Goal: Transaction & Acquisition: Obtain resource

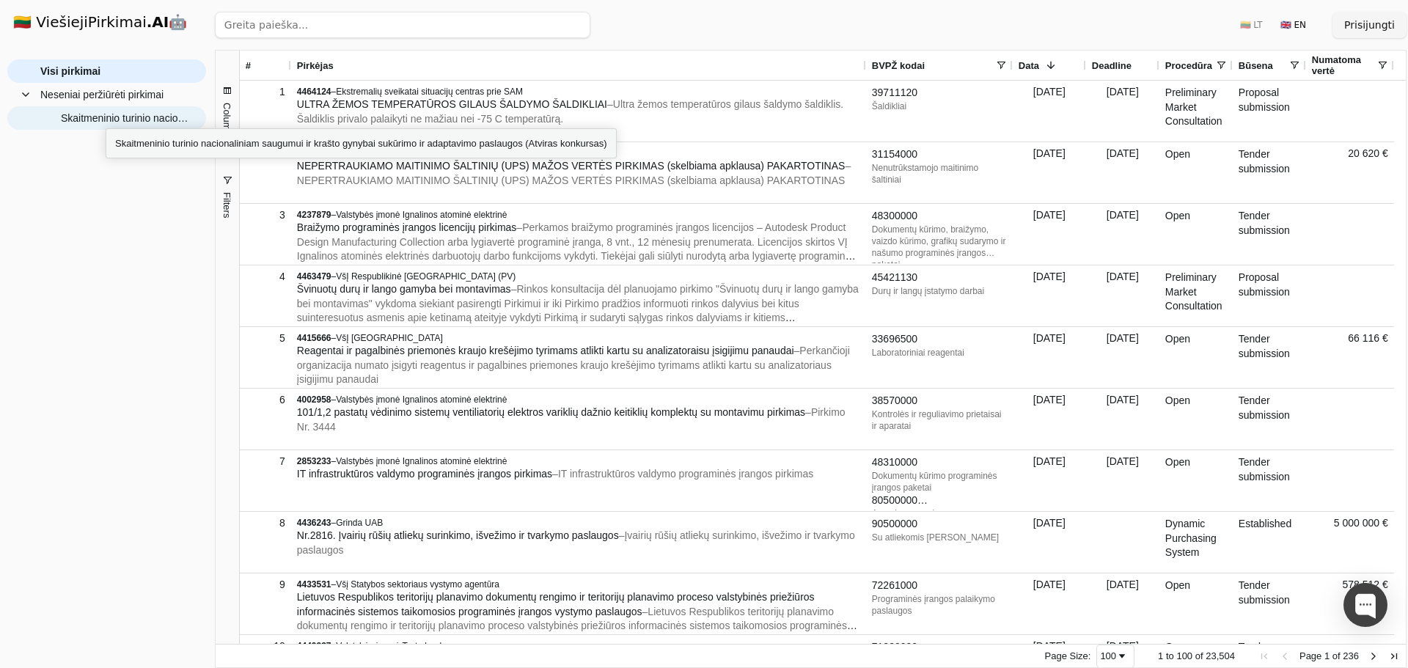
click at [106, 115] on span "Skaitmeninio turinio nacionaliniam saugumui ir krašto gynybai sukūrimo ir adapt…" at bounding box center [126, 118] width 131 height 22
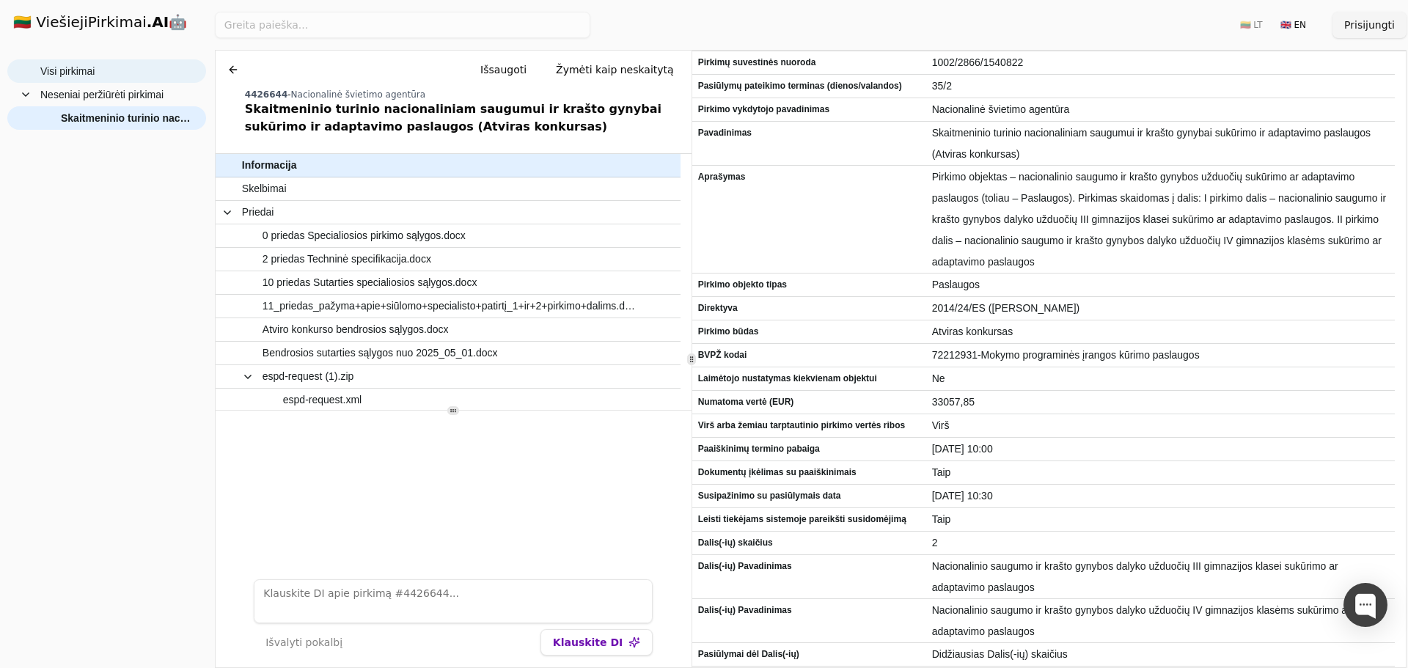
click at [106, 81] on span "Visi pirkimai" at bounding box center [116, 71] width 153 height 22
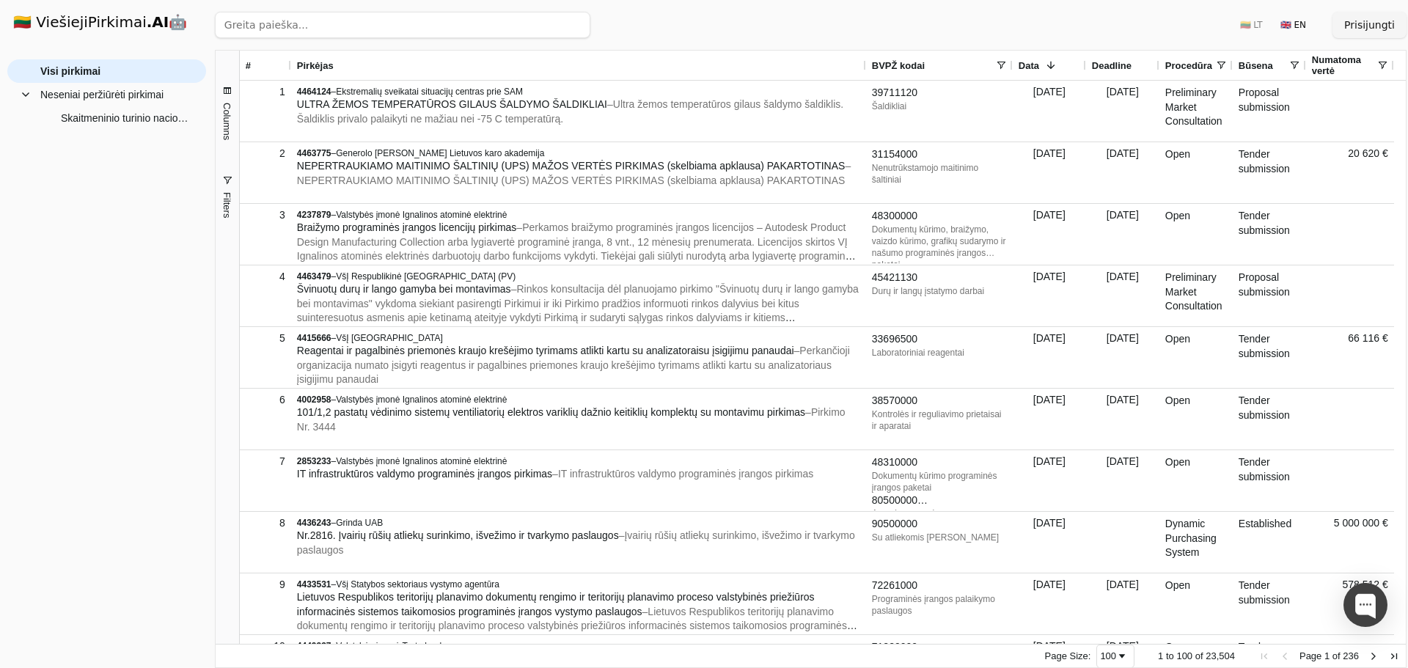
click at [1005, 65] on span at bounding box center [1001, 65] width 12 height 12
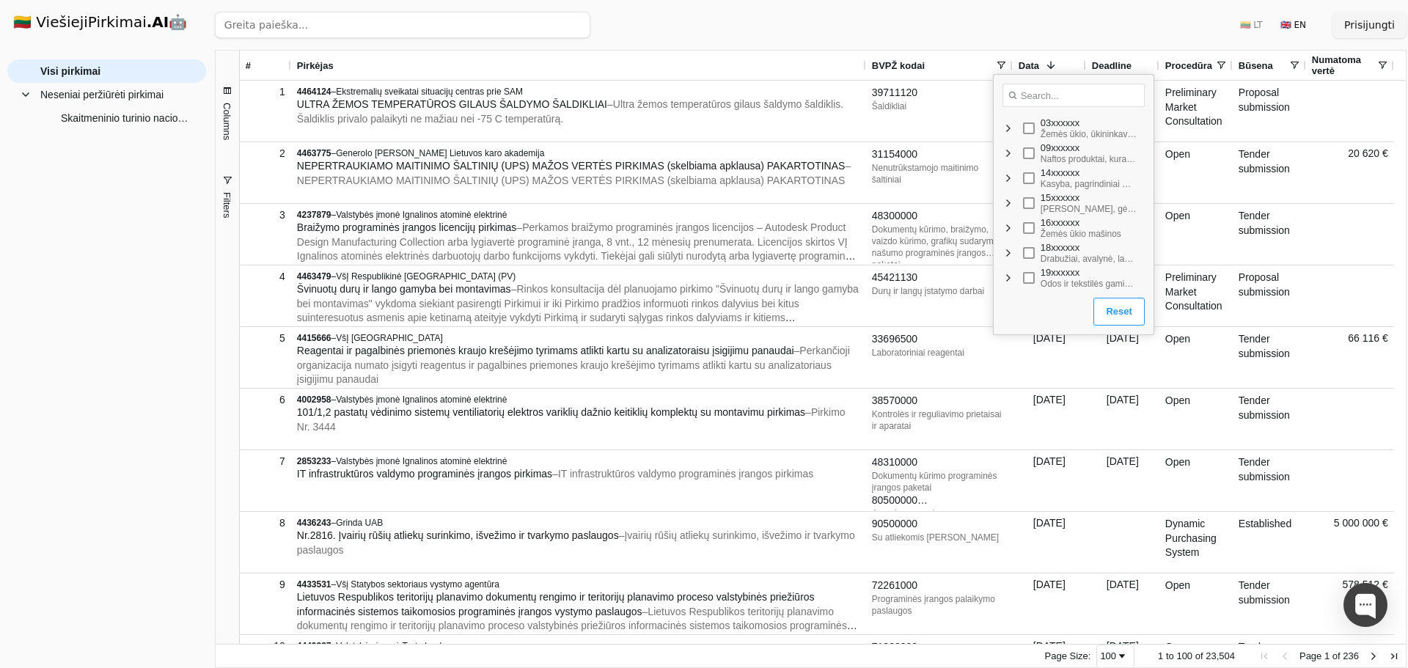
drag, startPoint x: 1136, startPoint y: 138, endPoint x: 1111, endPoint y: 93, distance: 51.2
click at [1114, 92] on div "Loading... No matches. 19xxxxxx Odos ir tekstilės gaminiai, plastiko ir gumos r…" at bounding box center [1074, 183] width 160 height 217
click at [1106, 96] on input "Search filter values" at bounding box center [1074, 95] width 142 height 23
type input "mok"
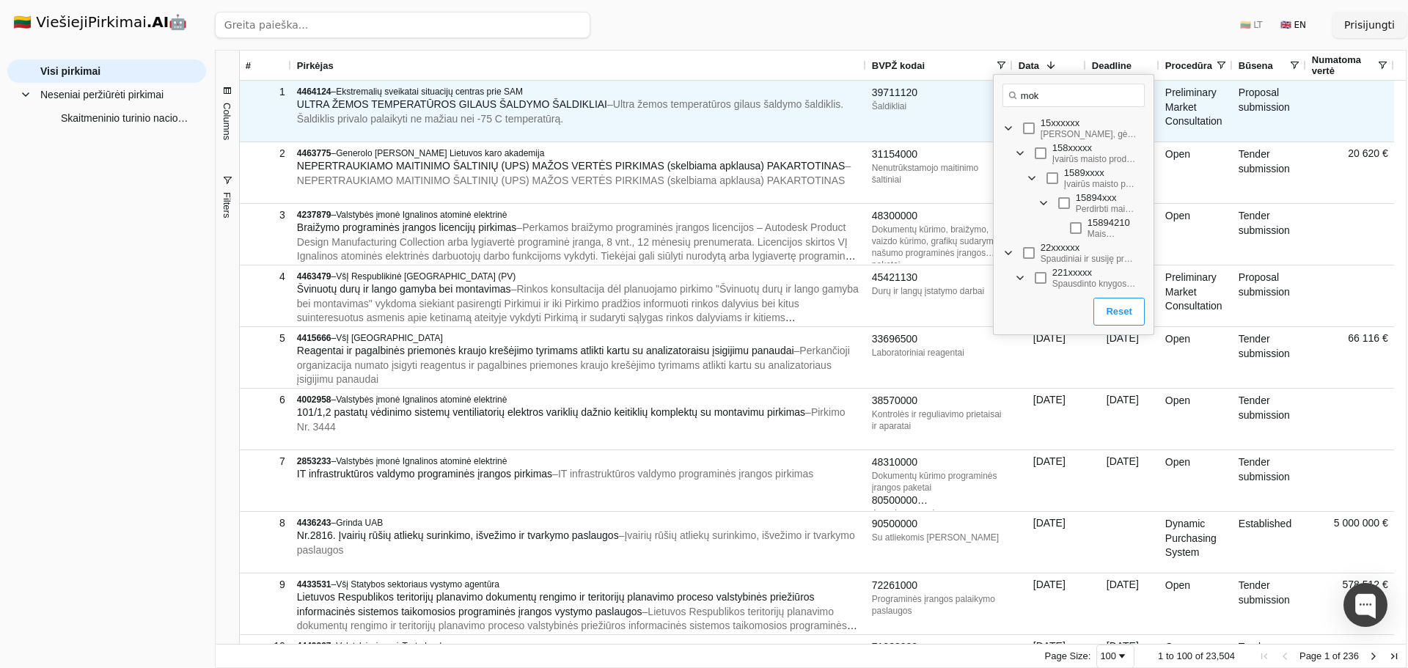
drag, startPoint x: 1008, startPoint y: 98, endPoint x: 965, endPoint y: 97, distance: 43.3
click at [965, 97] on body "🇱🇹 ViešiejiPirkimai .AI 🤖 Prisijungti Group Visi pirkimai Neseniai peržiūrėti p…" at bounding box center [704, 334] width 1408 height 668
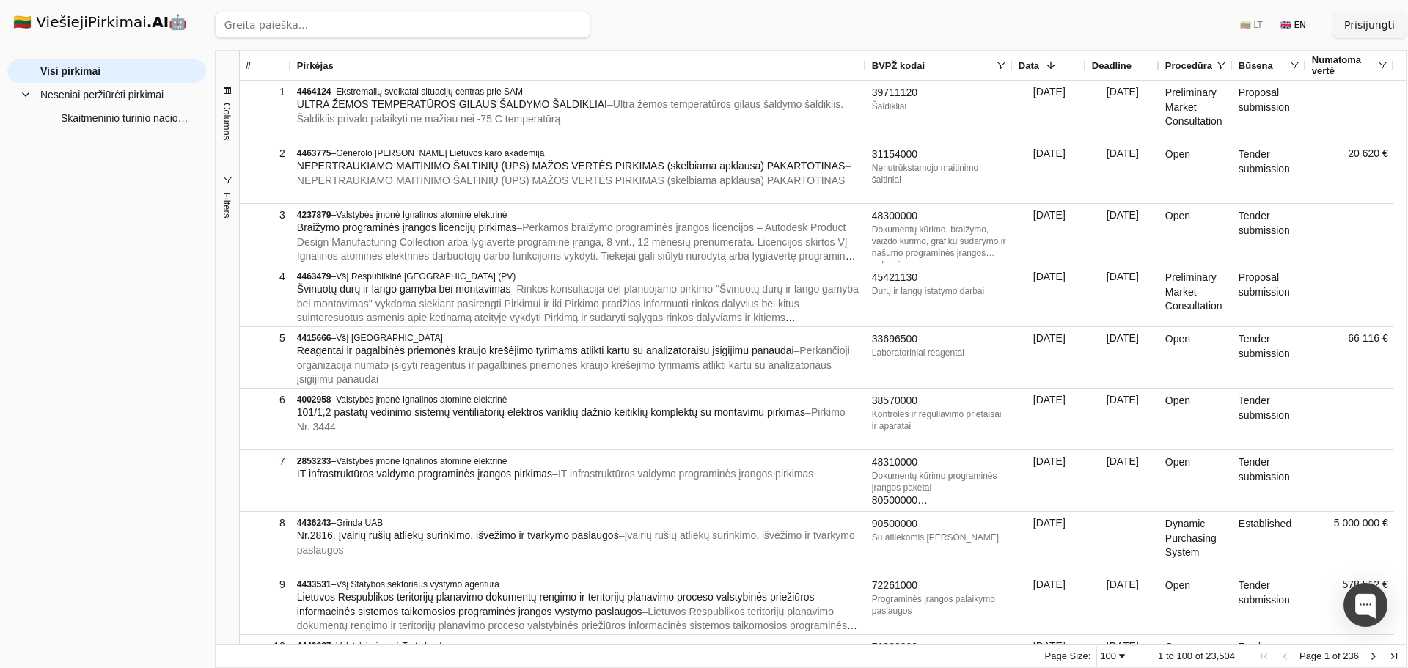
click at [1025, 14] on div "Ieškoti 🇱🇹 LT 🇬🇧 EN Prisijungti" at bounding box center [811, 25] width 1192 height 50
click at [324, 71] on span "Pirkėjas" at bounding box center [315, 65] width 37 height 11
click at [282, 23] on input "search" at bounding box center [402, 25] width 375 height 26
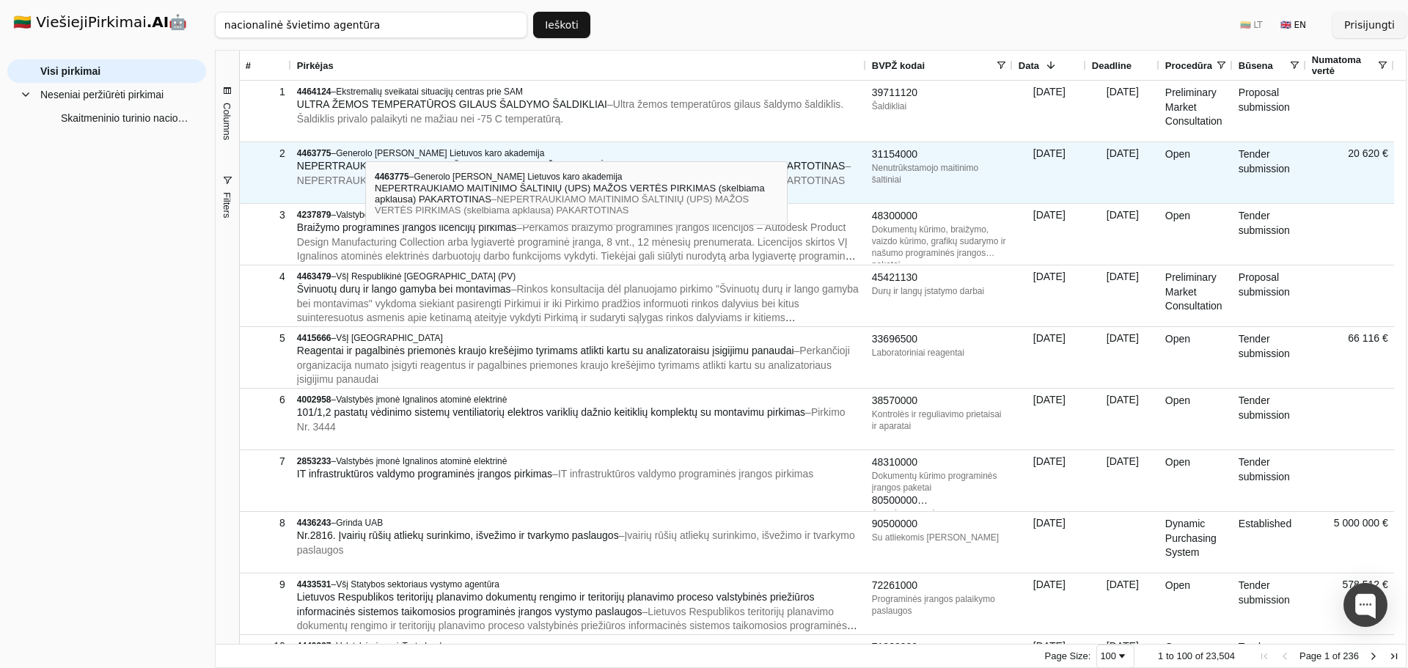
type input "nacionalinė švietimo agentūra"
click button "Ieškoti" at bounding box center [561, 25] width 57 height 26
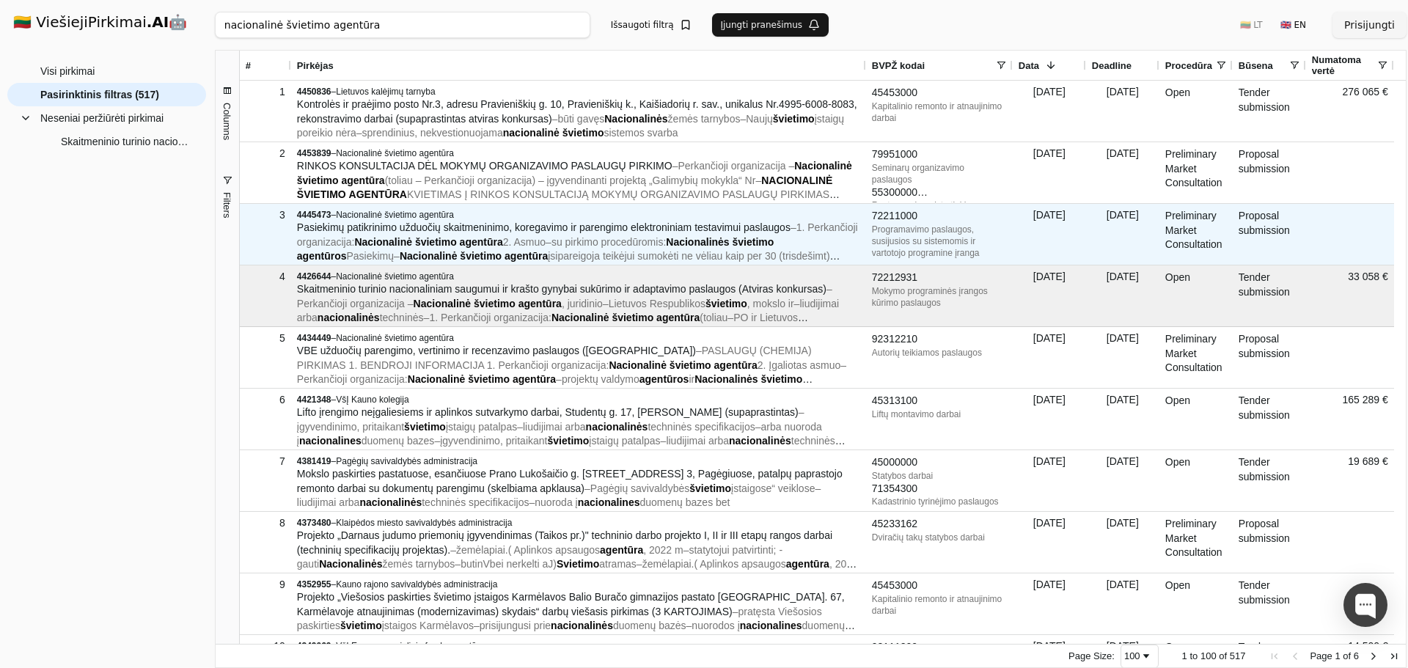
click at [617, 262] on span "įsipareigoja teikėjui sumokėti ne vėliau kaip per 30 (trisdešimt) kalendorinių …" at bounding box center [568, 263] width 543 height 26
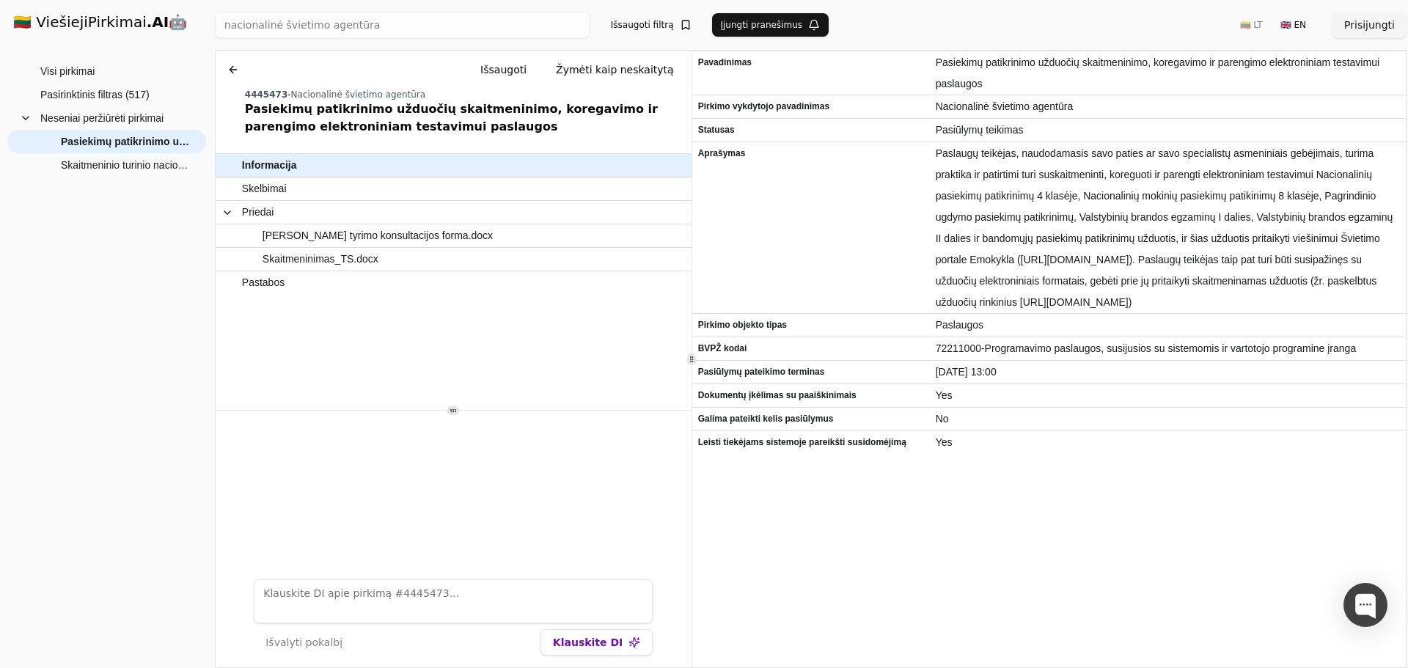
click at [228, 68] on button at bounding box center [232, 69] width 23 height 26
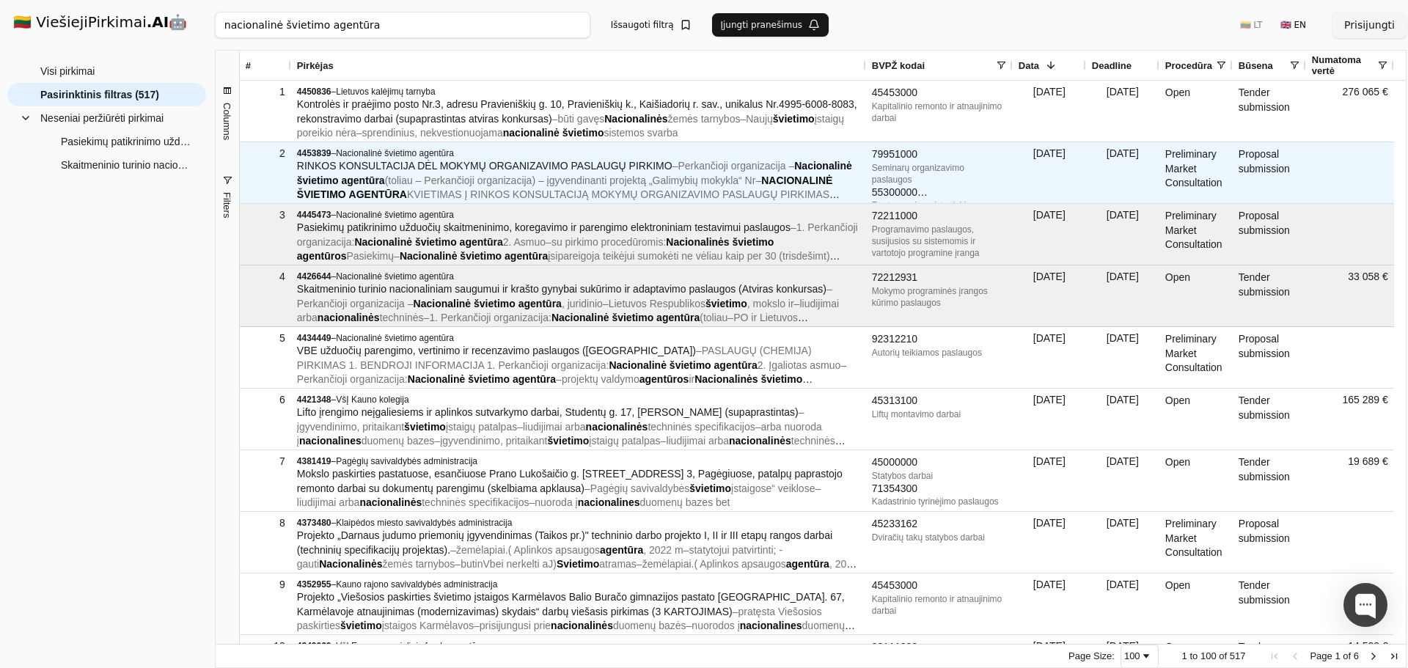
drag, startPoint x: 570, startPoint y: 164, endPoint x: 488, endPoint y: 179, distance: 83.4
click at [488, 179] on span "(toliau – Perkančioji organizacija) – įgyvendinanti projektą „Galimybių mokykla…" at bounding box center [570, 181] width 371 height 12
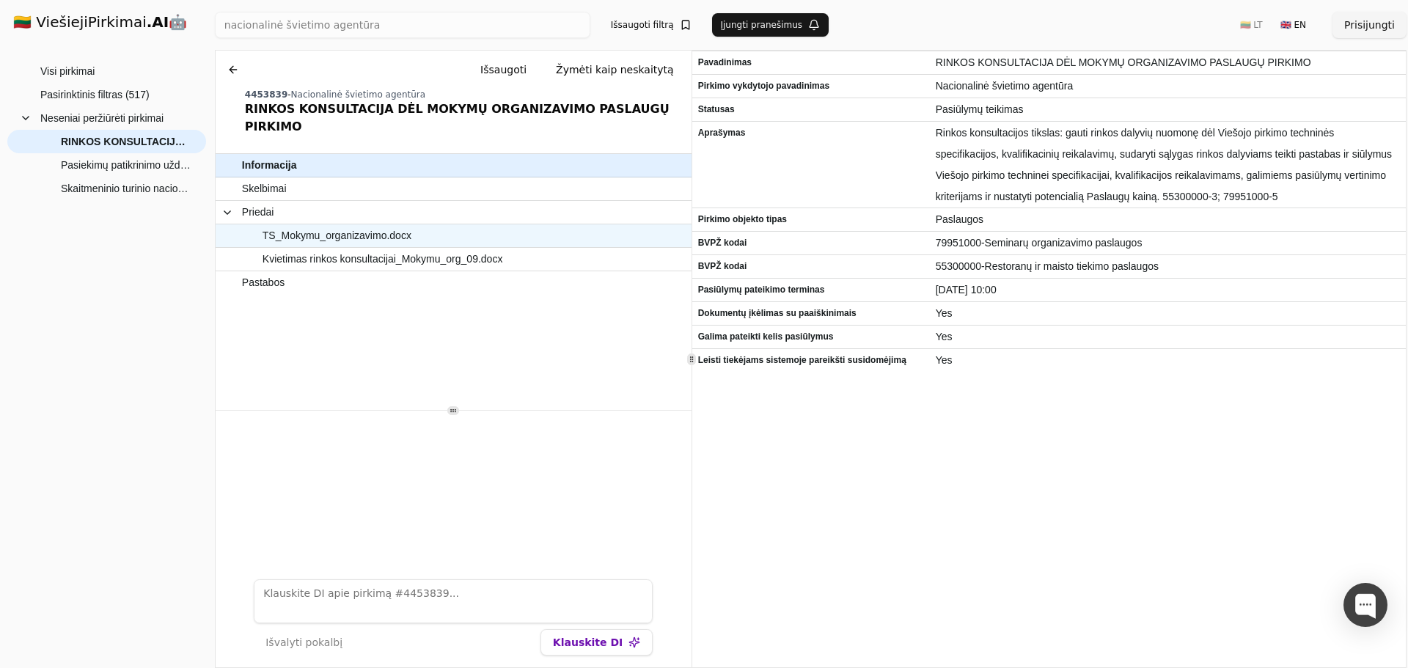
drag, startPoint x: 347, startPoint y: 216, endPoint x: 338, endPoint y: 223, distance: 11.0
click at [338, 225] on span "TS_Mokymu_organizavimo.docx" at bounding box center [337, 235] width 149 height 21
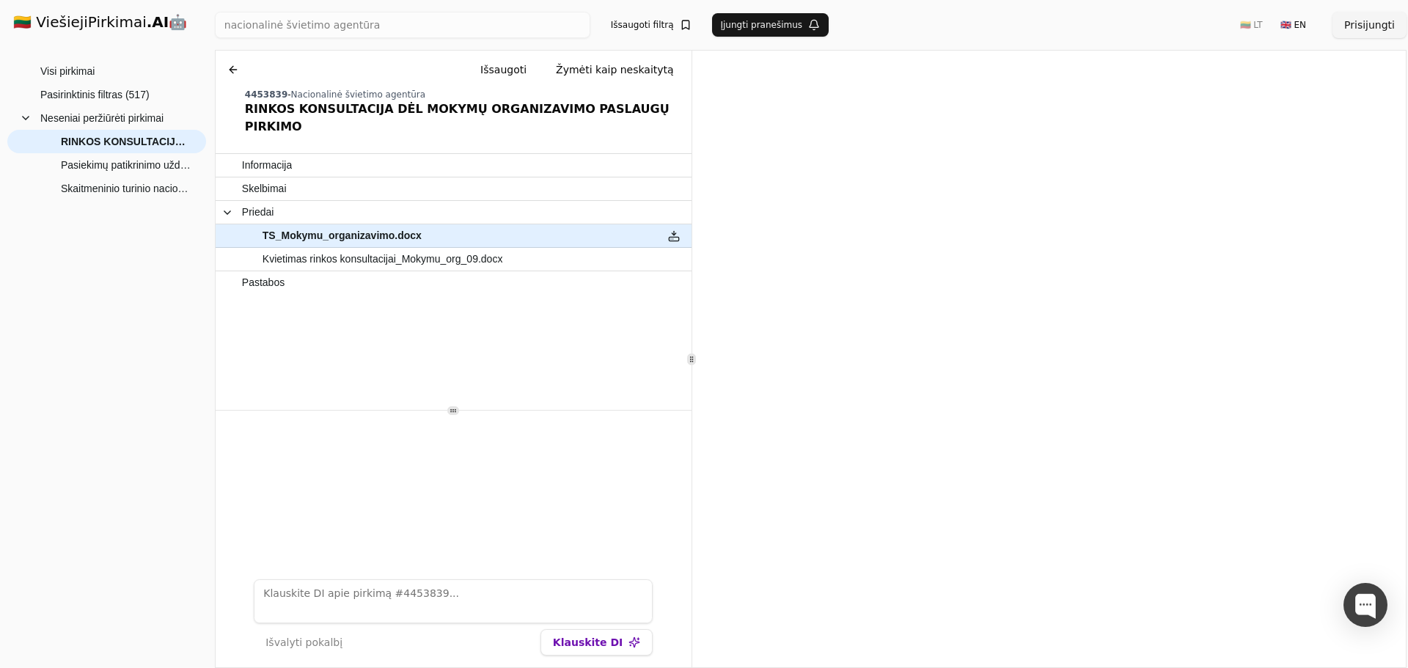
click at [1365, 16] on button "Prisijungti" at bounding box center [1370, 25] width 74 height 26
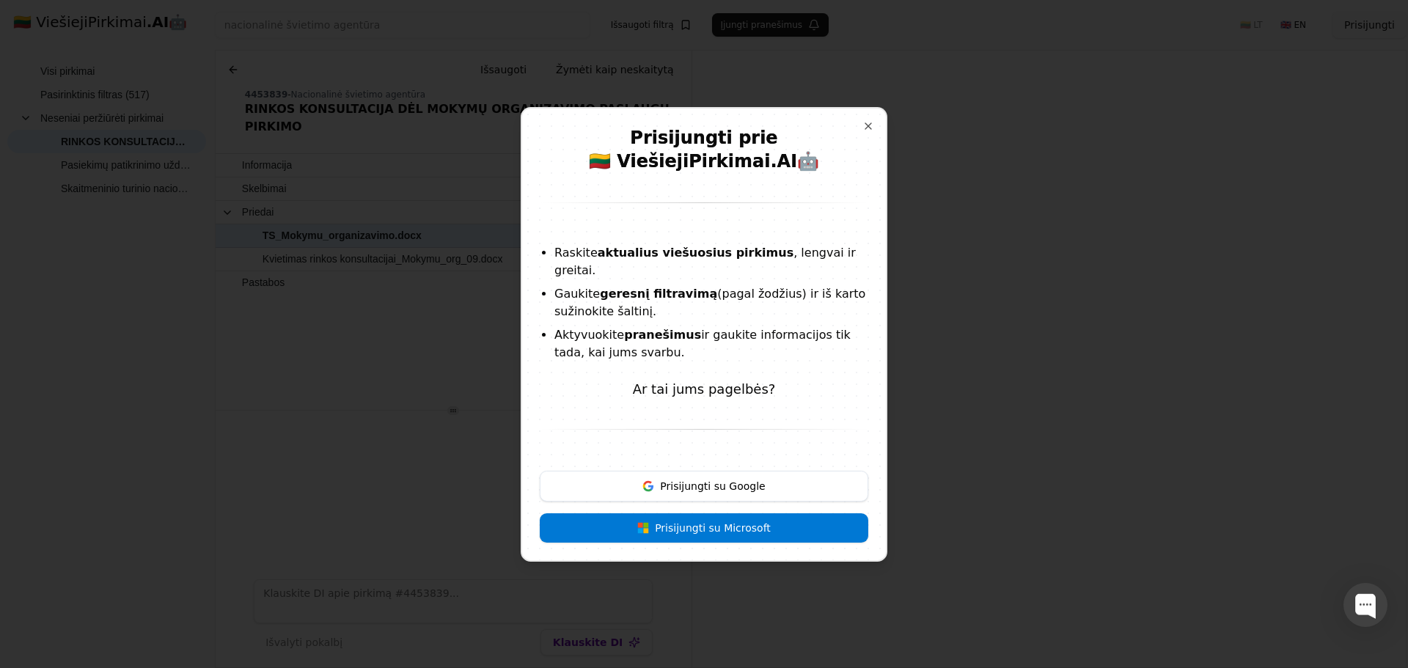
click at [711, 482] on button "Prisijungti su Google" at bounding box center [704, 486] width 329 height 31
